Goal: Find specific page/section: Find specific page/section

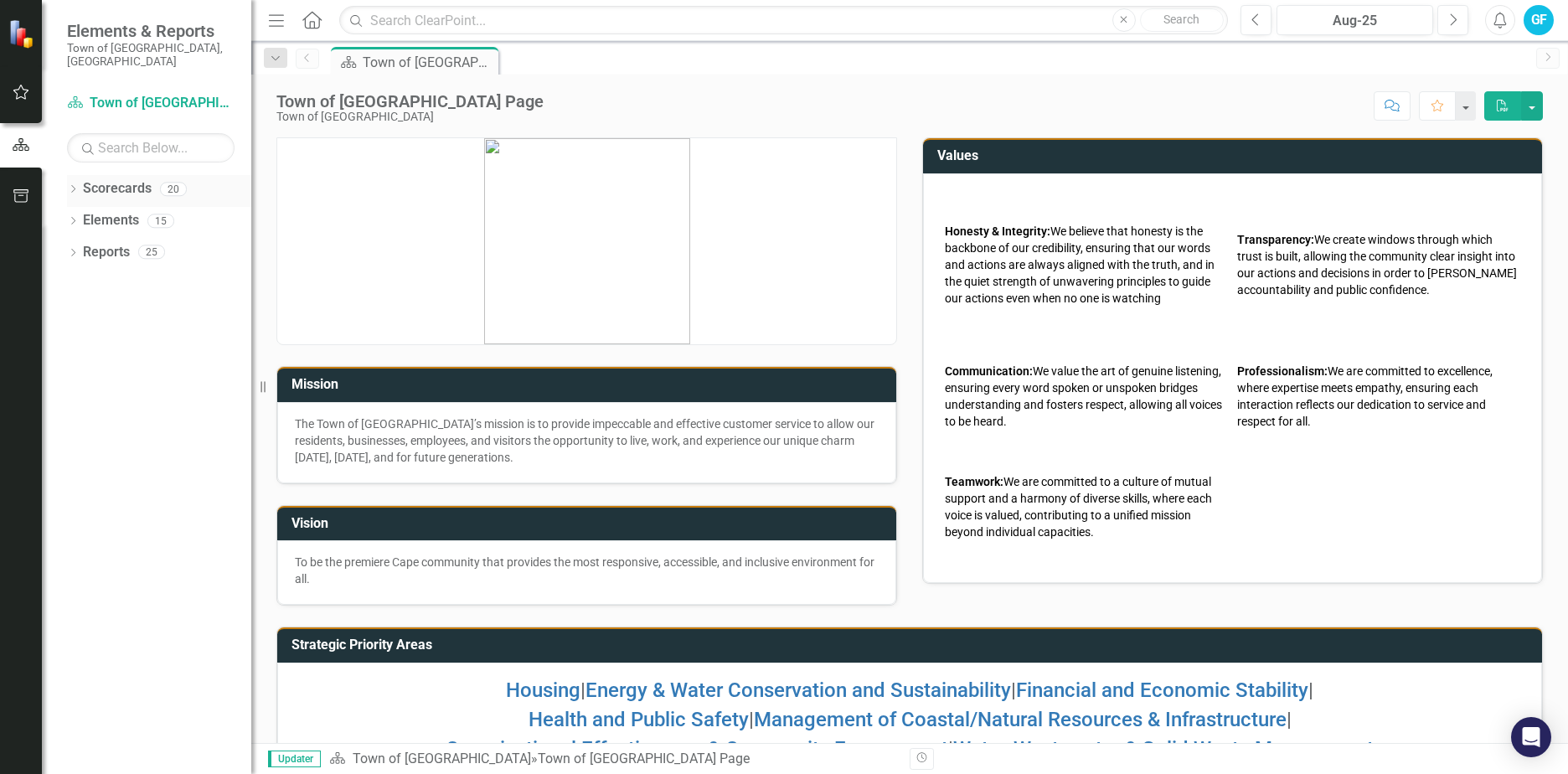
click at [148, 179] on link "Scorecards" at bounding box center [117, 189] width 68 height 19
click at [135, 211] on link "Elements" at bounding box center [111, 221] width 56 height 19
click at [119, 179] on link "Scorecards" at bounding box center [117, 189] width 68 height 19
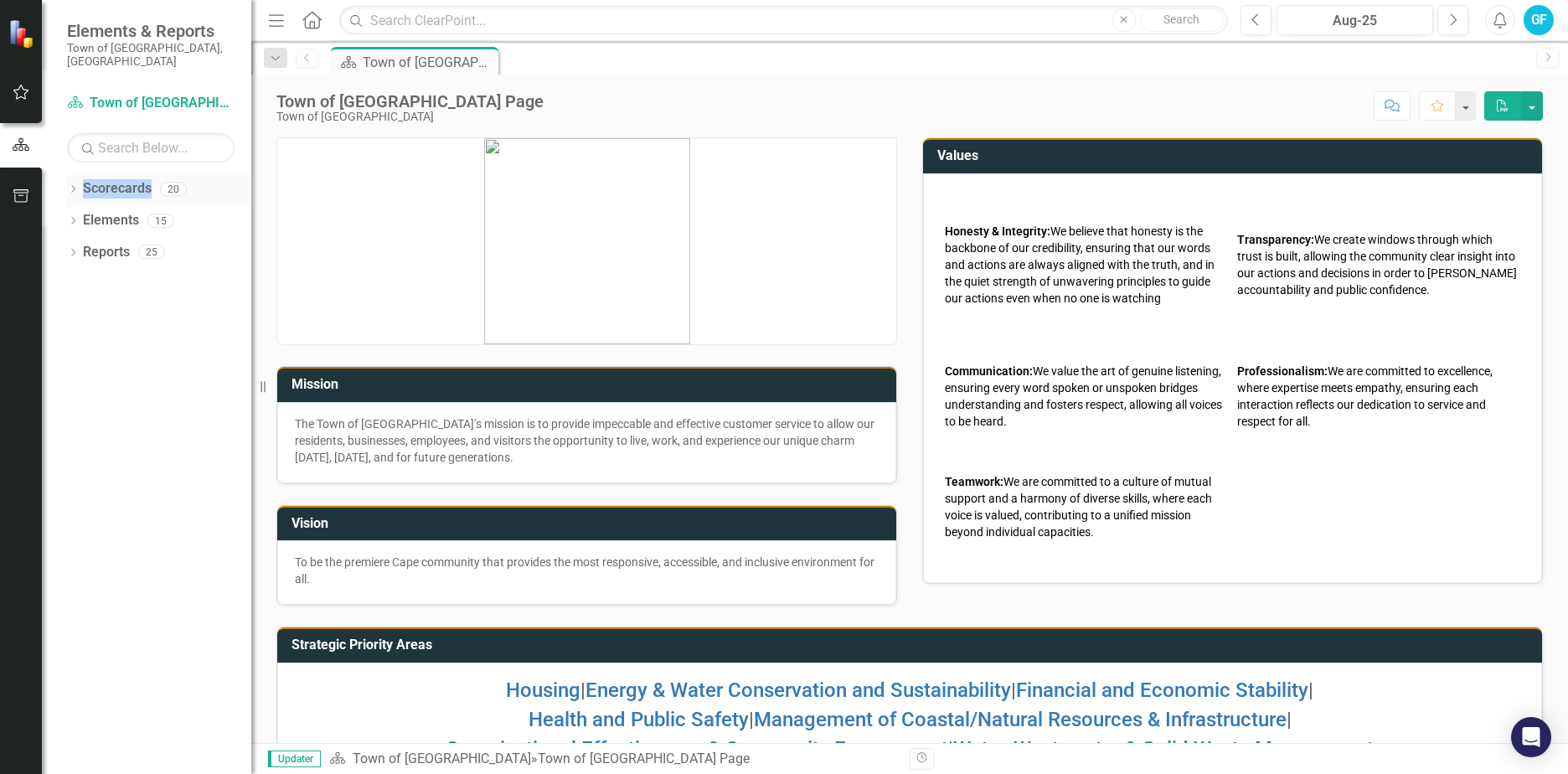
click at [119, 179] on link "Scorecards" at bounding box center [117, 189] width 68 height 19
click at [397, 61] on div "Town of [GEOGRAPHIC_DATA] Page" at bounding box center [418, 62] width 111 height 21
click at [136, 180] on link "Scorecards" at bounding box center [117, 189] width 68 height 19
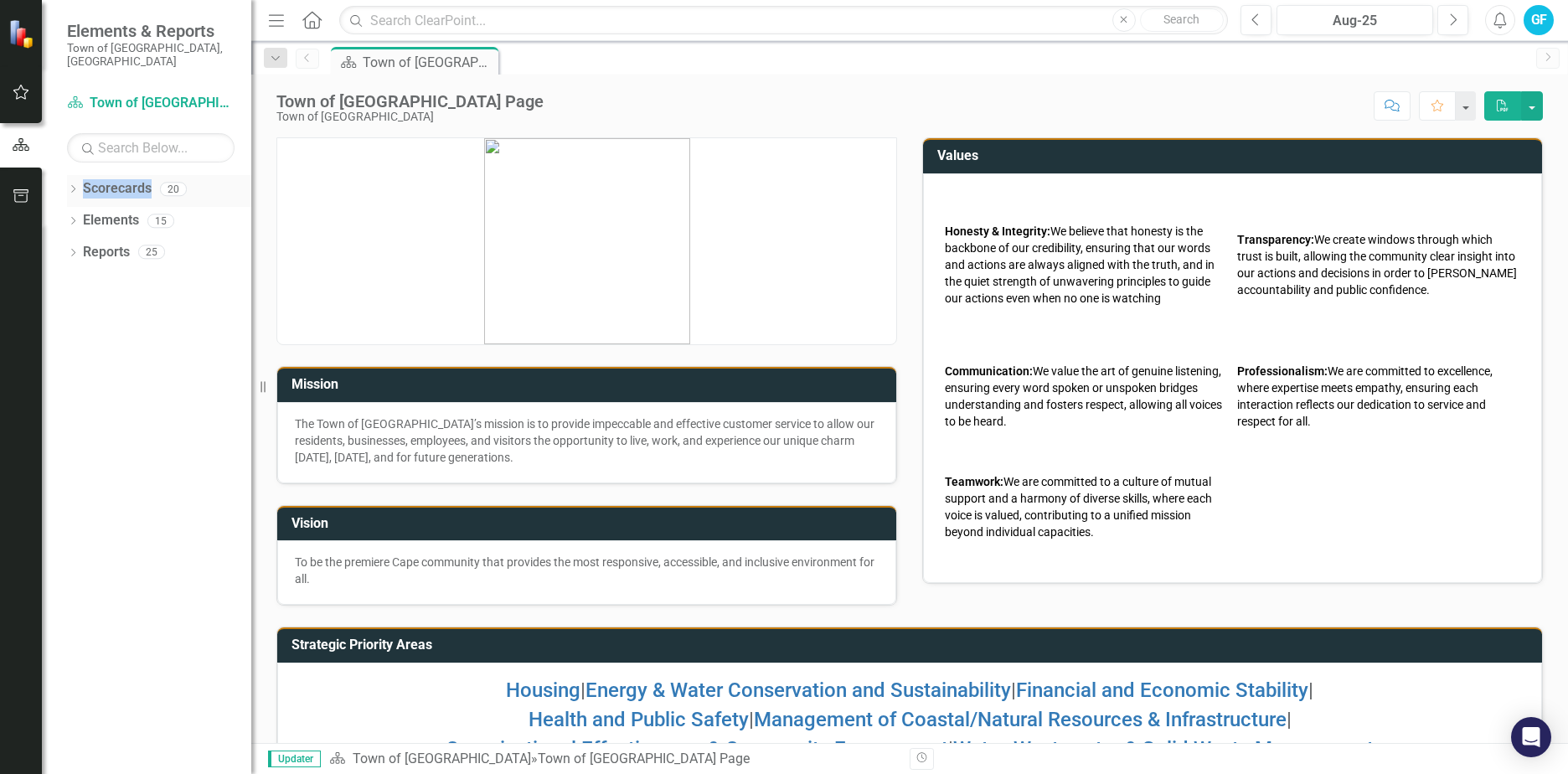
click at [136, 180] on link "Scorecards" at bounding box center [117, 189] width 68 height 19
click at [136, 211] on link "Elements" at bounding box center [111, 221] width 56 height 19
click at [130, 211] on link "Elements" at bounding box center [111, 221] width 56 height 19
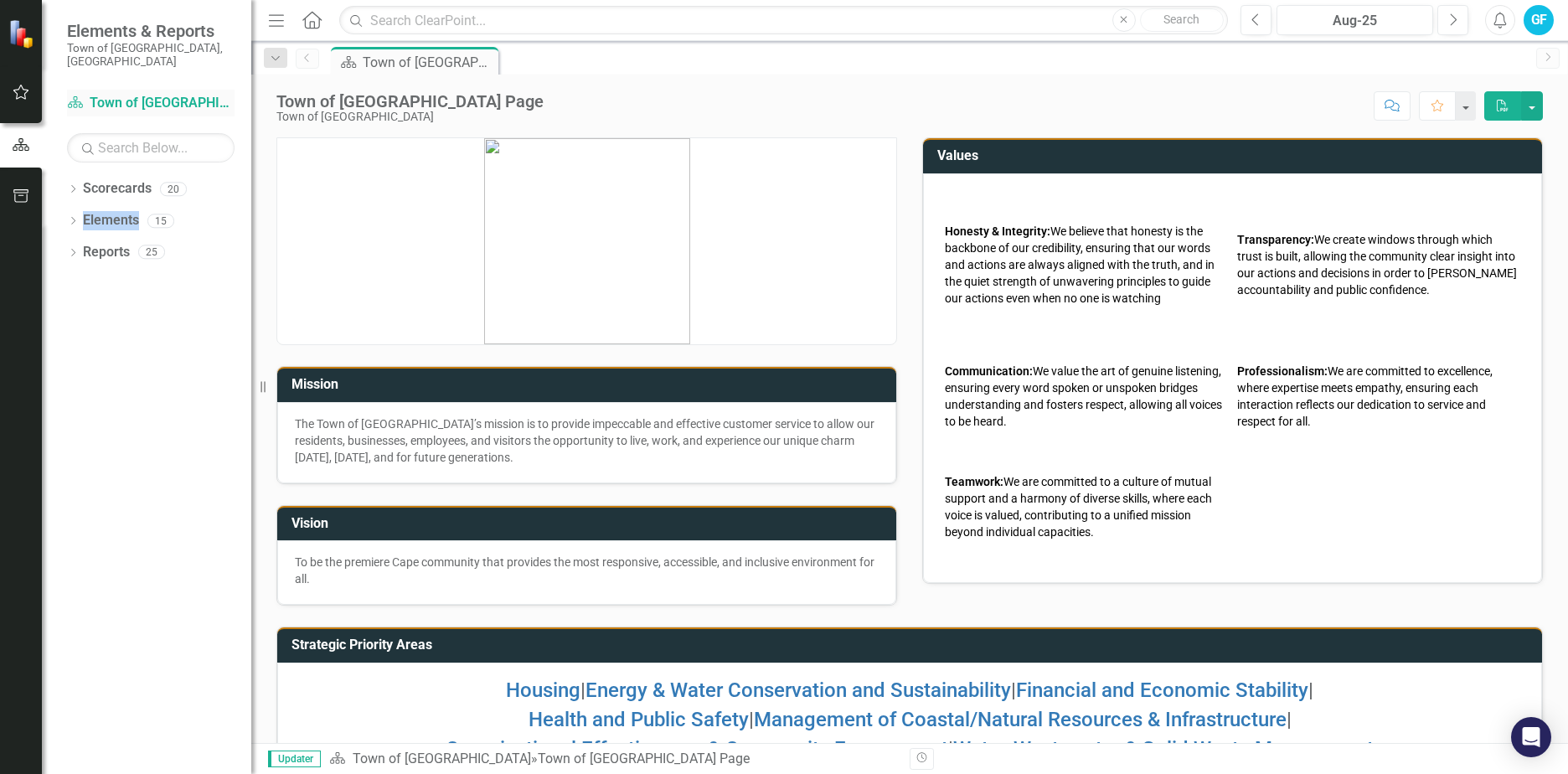
click at [135, 94] on link "Scorecard Town of [GEOGRAPHIC_DATA]" at bounding box center [150, 103] width 167 height 19
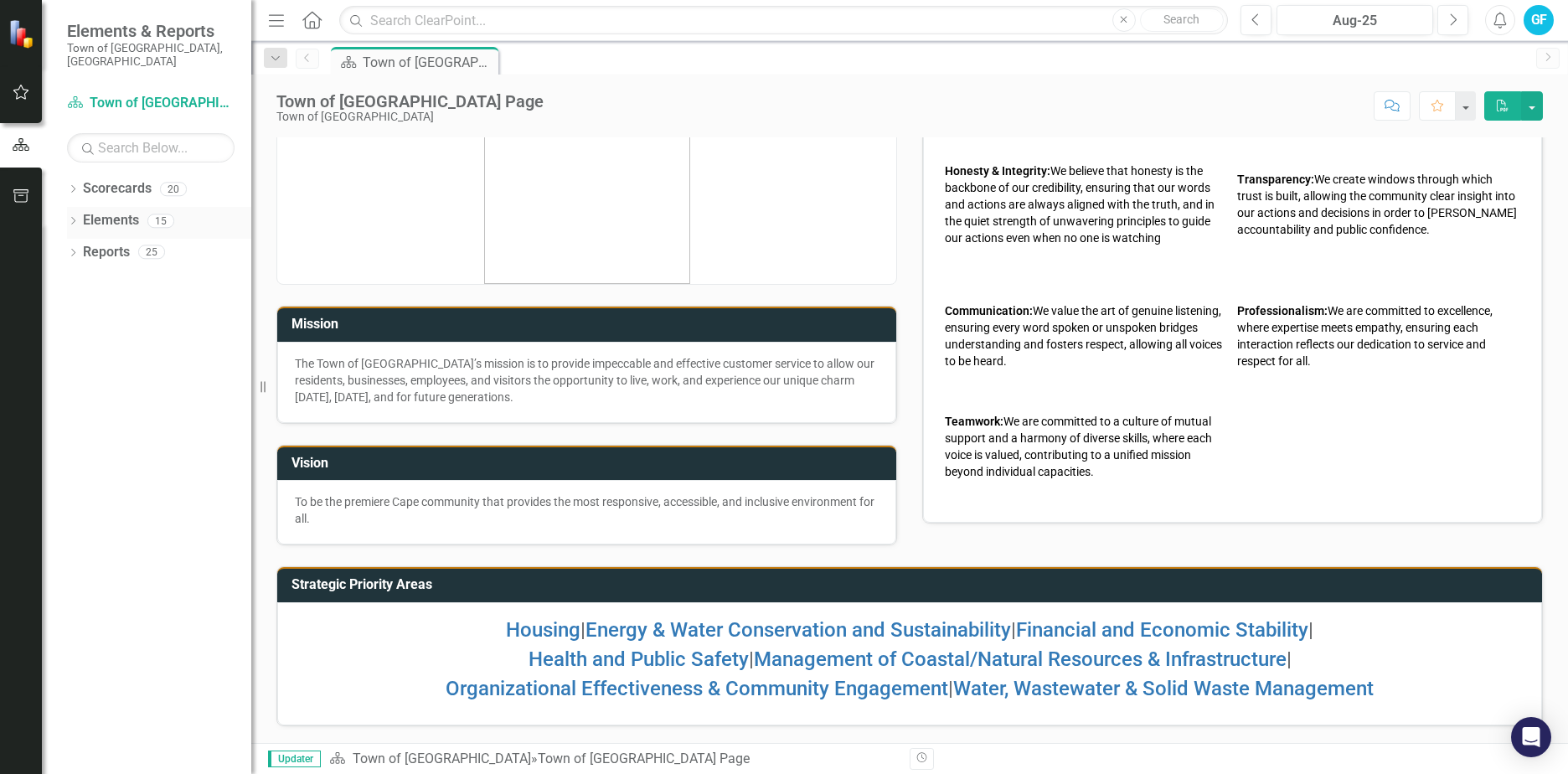
click at [159, 214] on div "15" at bounding box center [160, 221] width 27 height 14
click at [121, 211] on link "Elements" at bounding box center [111, 221] width 56 height 19
drag, startPoint x: 121, startPoint y: 210, endPoint x: 81, endPoint y: 315, distance: 112.4
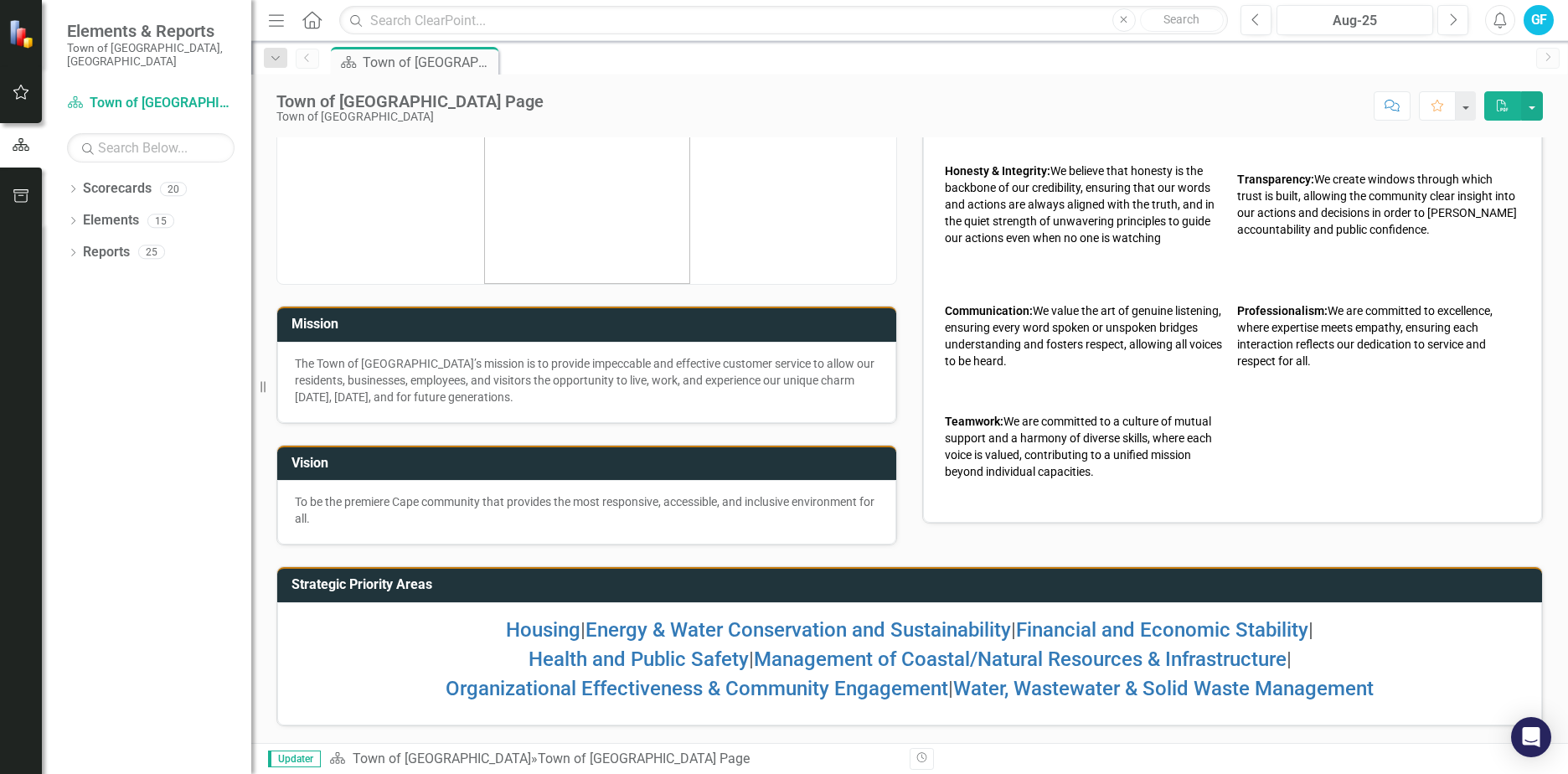
click at [81, 315] on div "Dropdown Scorecards 20 Dropdown Town of Falmouth Finance Fire Rescue Human Reso…" at bounding box center [146, 474] width 210 height 599
click at [126, 179] on link "Scorecards" at bounding box center [117, 189] width 68 height 19
click at [121, 211] on link "Elements" at bounding box center [111, 221] width 56 height 19
click at [139, 212] on div "Elements 15" at bounding box center [167, 223] width 168 height 32
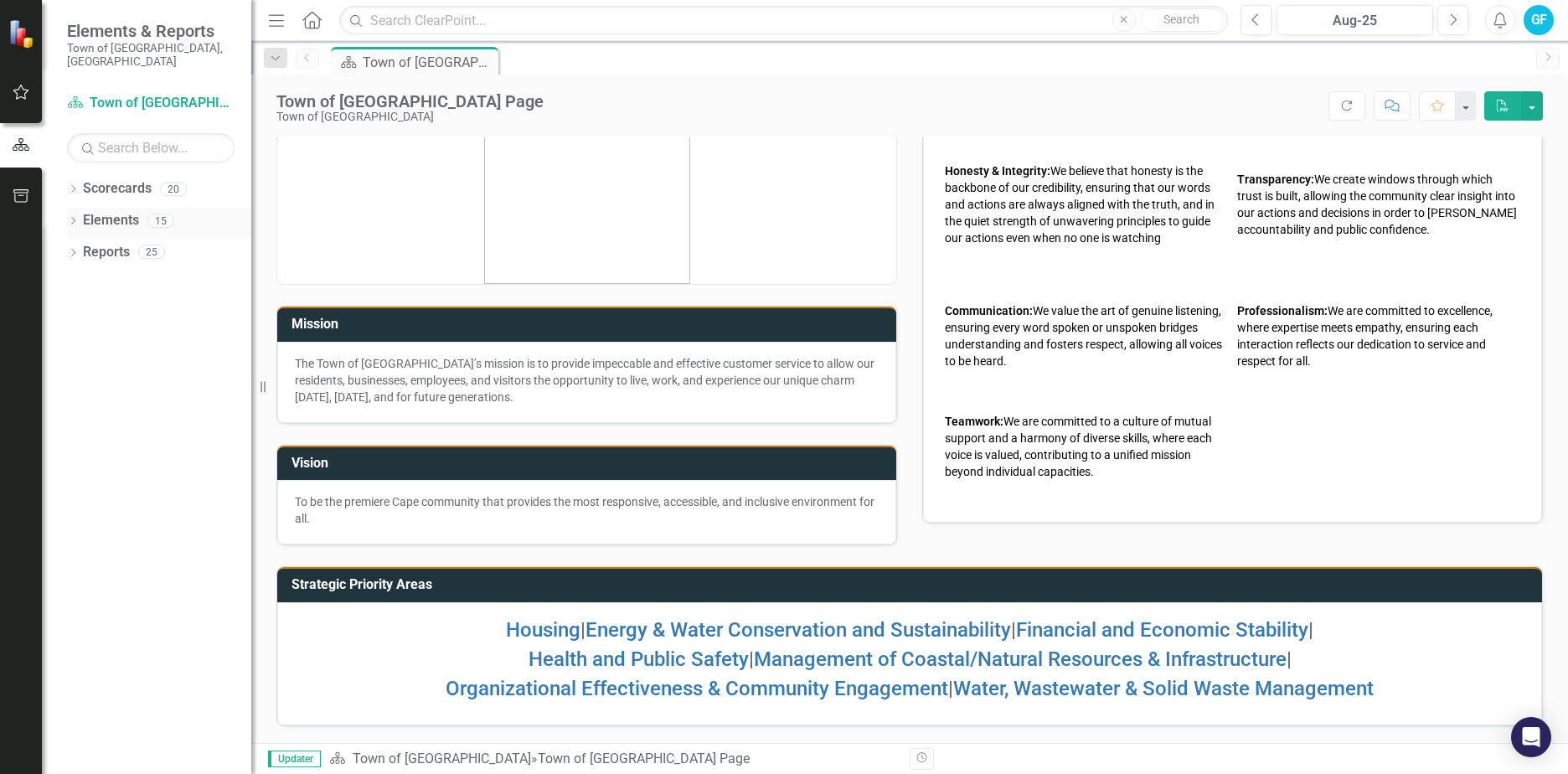
click at [136, 211] on link "Elements" at bounding box center [111, 221] width 56 height 19
click at [336, 225] on p at bounding box center [586, 181] width 619 height 206
click at [139, 94] on link "Scorecard Town of [GEOGRAPHIC_DATA]" at bounding box center [150, 103] width 167 height 19
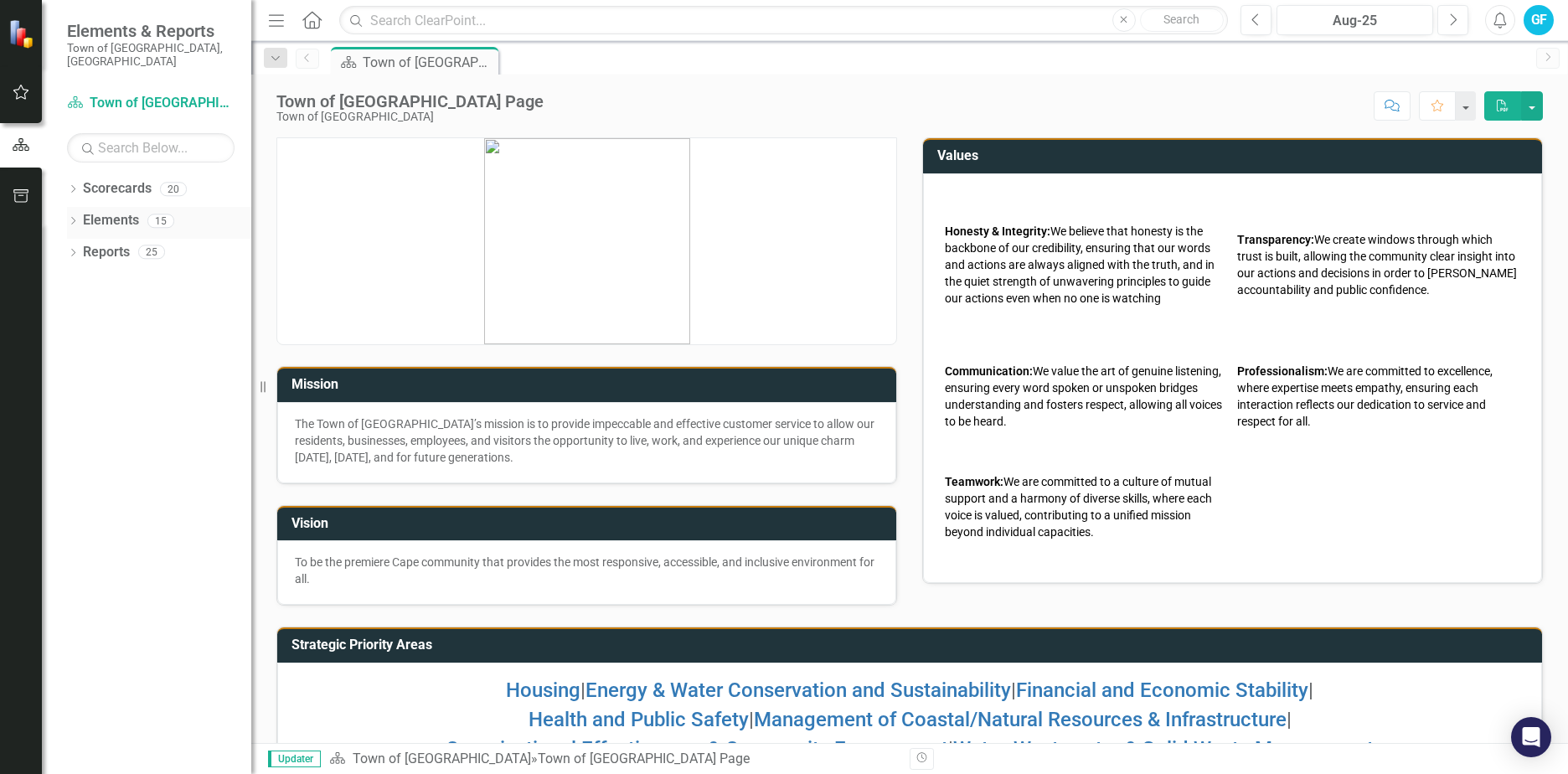
click at [114, 211] on link "Elements" at bounding box center [111, 221] width 56 height 19
click at [152, 94] on link "Scorecard Town of [GEOGRAPHIC_DATA]" at bounding box center [150, 103] width 167 height 19
